Goal: Task Accomplishment & Management: Use online tool/utility

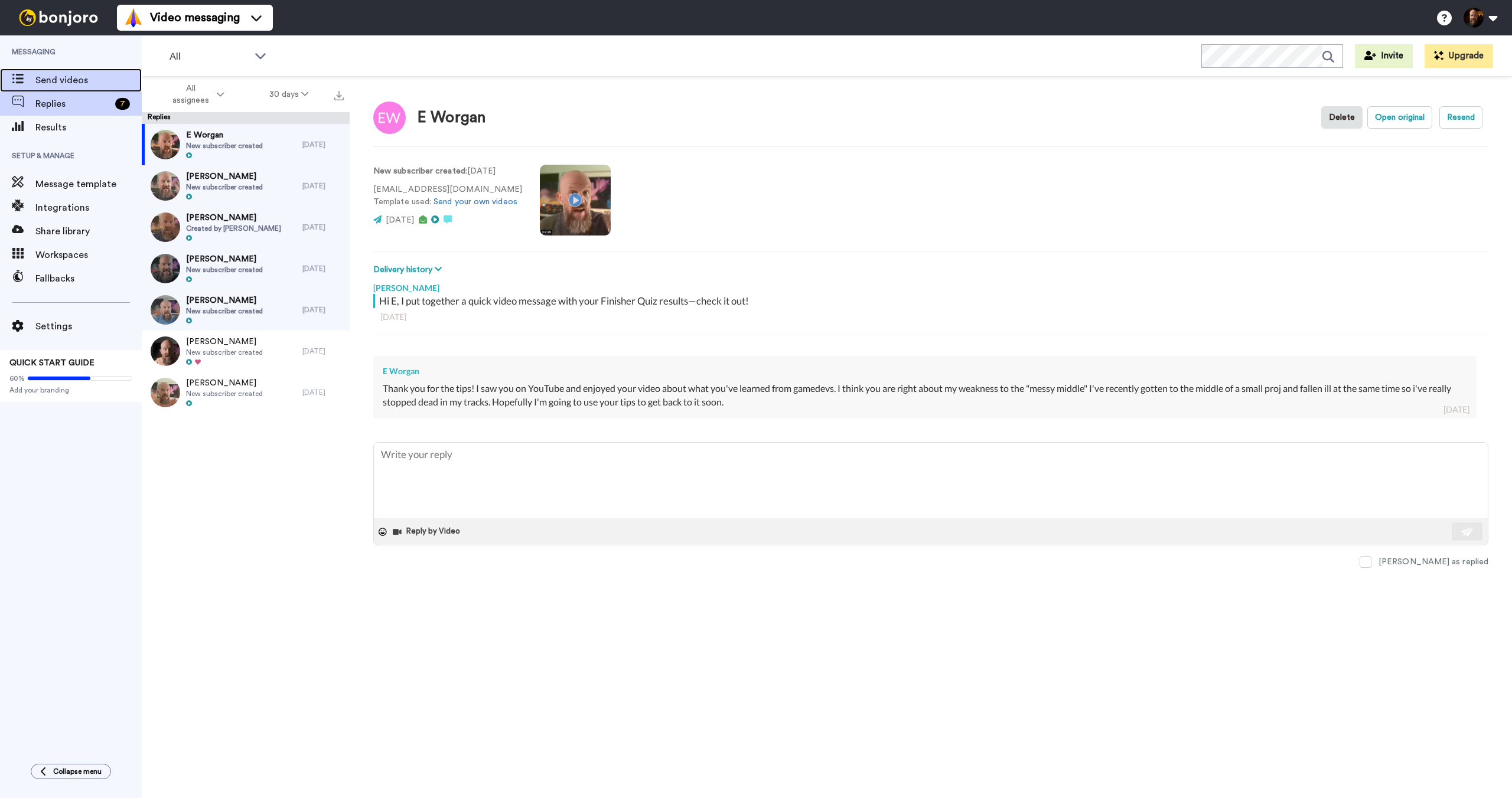
click at [83, 81] on span "Send videos" at bounding box center [88, 80] width 106 height 14
